Goal: Task Accomplishment & Management: Use online tool/utility

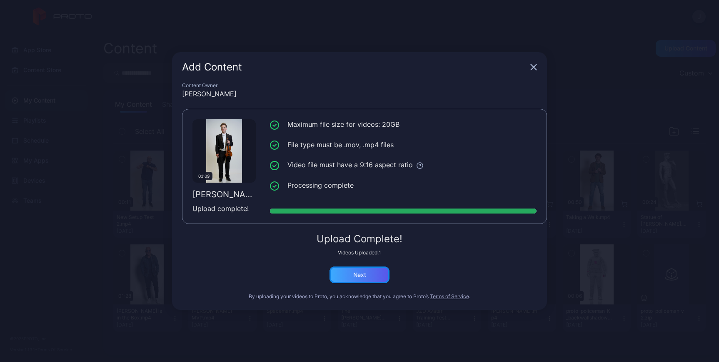
click at [380, 278] on div "Next" at bounding box center [360, 274] width 60 height 17
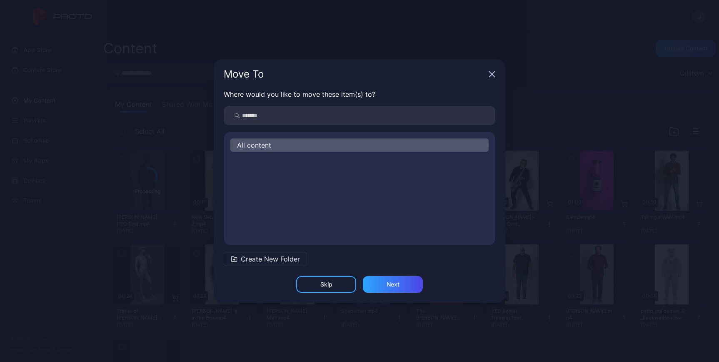
click at [277, 143] on div "All content" at bounding box center [359, 144] width 258 height 13
click at [400, 285] on div "Next" at bounding box center [393, 284] width 60 height 17
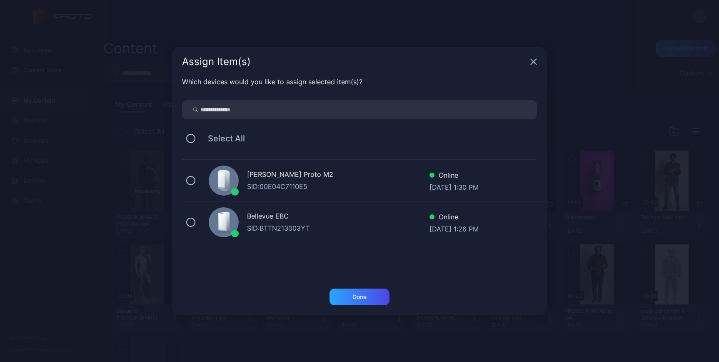
click at [196, 178] on div "[PERSON_NAME] Proto M2 SID: 00E04C7110E5 Online [DATE] 1:30 PM" at bounding box center [364, 181] width 365 height 42
click at [363, 295] on div "Done" at bounding box center [360, 296] width 14 height 7
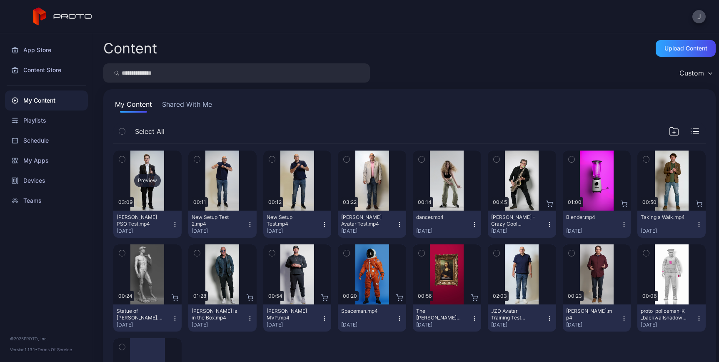
click at [151, 191] on div "Preview" at bounding box center [147, 180] width 68 height 60
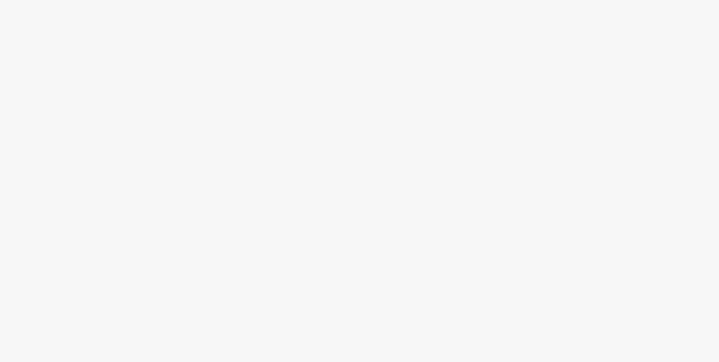
click at [400, 44] on div at bounding box center [359, 181] width 719 height 362
